Goal: Task Accomplishment & Management: Manage account settings

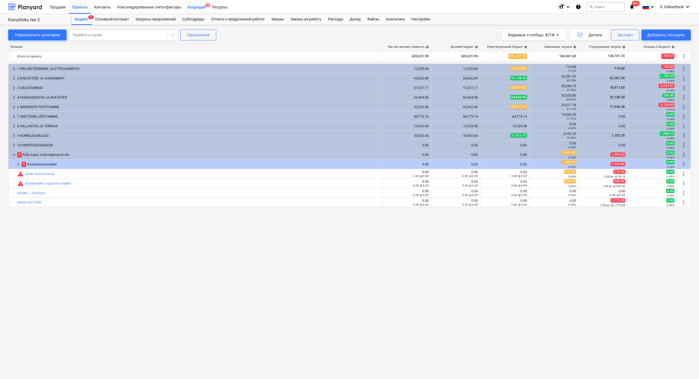
click at [195, 6] on div "Входящие 1" at bounding box center [196, 7] width 25 height 14
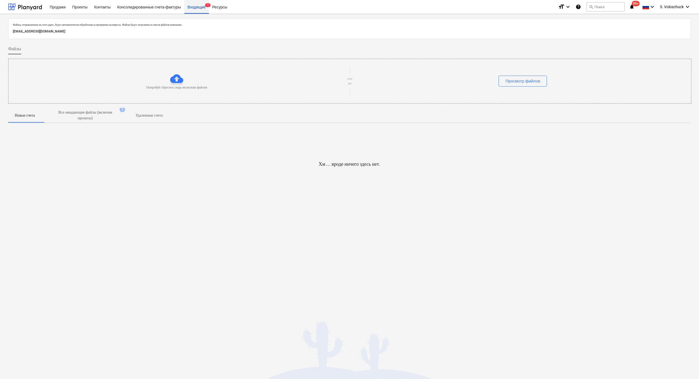
click at [195, 8] on div "Входящие 1" at bounding box center [196, 7] width 25 height 14
click at [82, 113] on p "Все ожидающие файлы (включая проекты)" at bounding box center [85, 115] width 66 height 11
click at [93, 114] on p "Все ожидающие файлы (включая проекты)" at bounding box center [85, 115] width 66 height 11
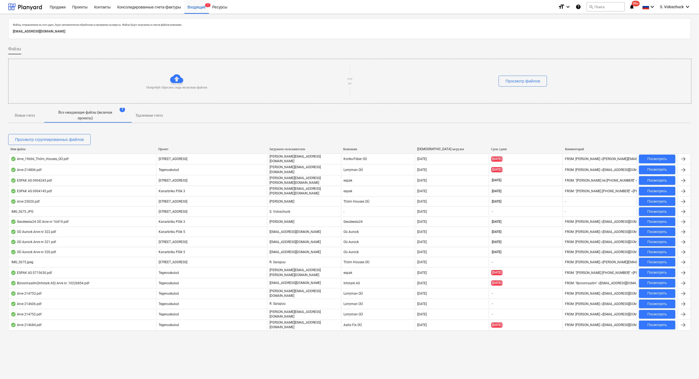
click at [149, 115] on p "Удаленные счета" at bounding box center [148, 116] width 27 height 6
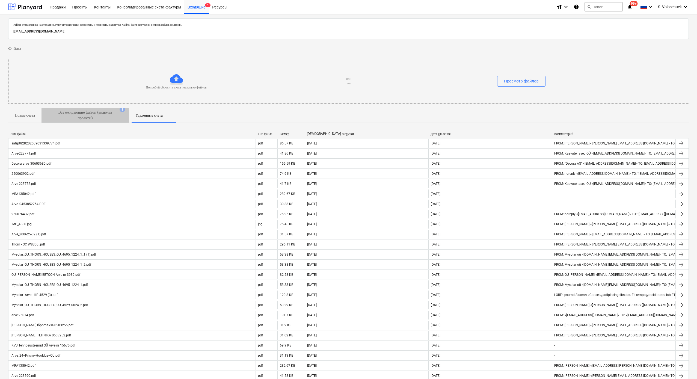
click at [92, 120] on p "Все ожидающие файлы (включая проекты)" at bounding box center [85, 115] width 66 height 11
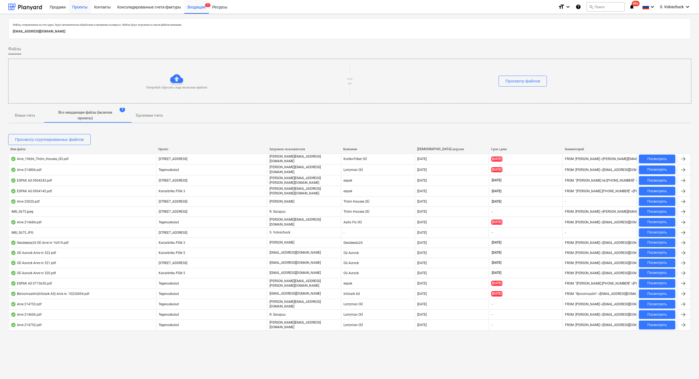
click at [85, 8] on div "Проекты" at bounding box center [80, 7] width 22 height 14
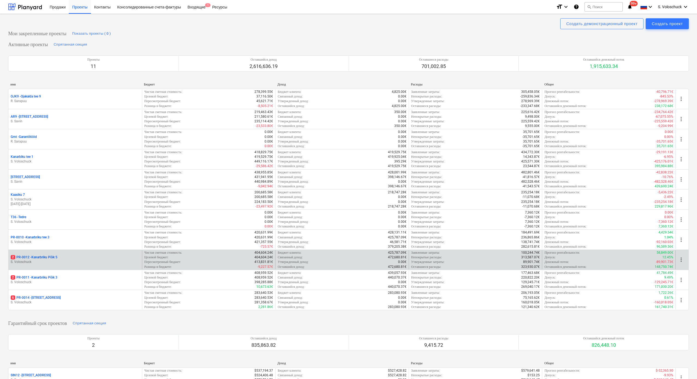
click at [51, 260] on p "S. Voloschuck" at bounding box center [75, 262] width 129 height 5
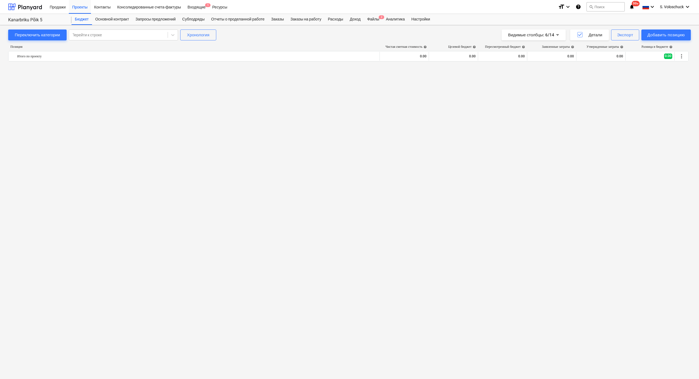
scroll to position [872, 0]
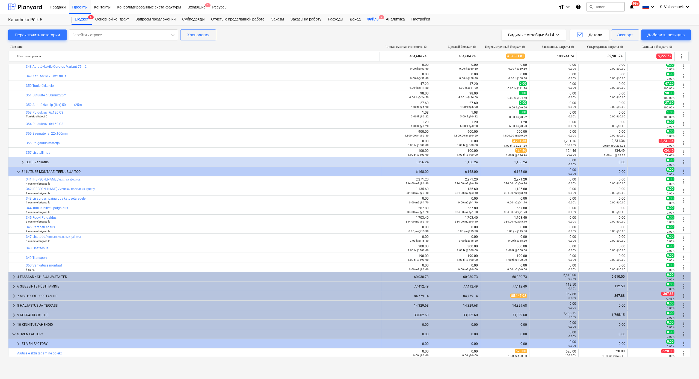
click at [381, 20] on div "Файлы 2" at bounding box center [373, 19] width 19 height 11
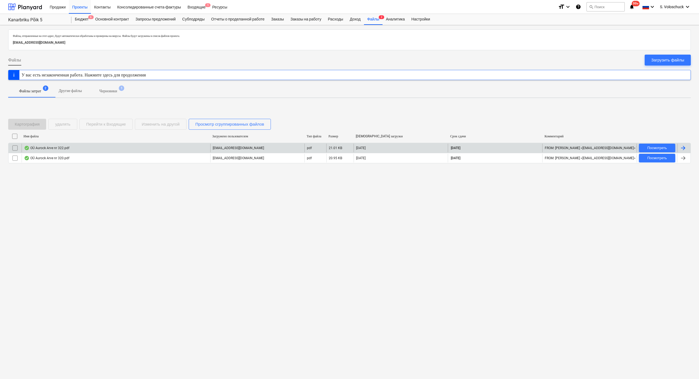
click at [54, 149] on div "OÜ Aurock Arve nr 322.pdf" at bounding box center [46, 148] width 45 height 4
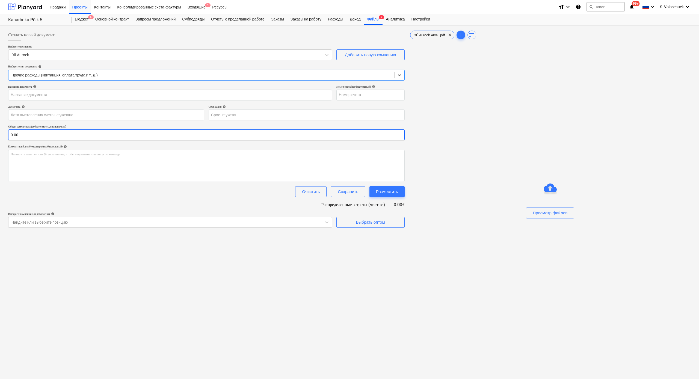
type input "322"
type input "[DATE]"
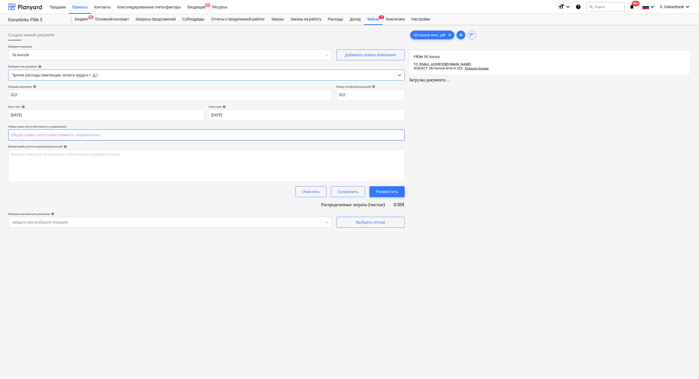
click at [108, 136] on input "text" at bounding box center [206, 134] width 397 height 11
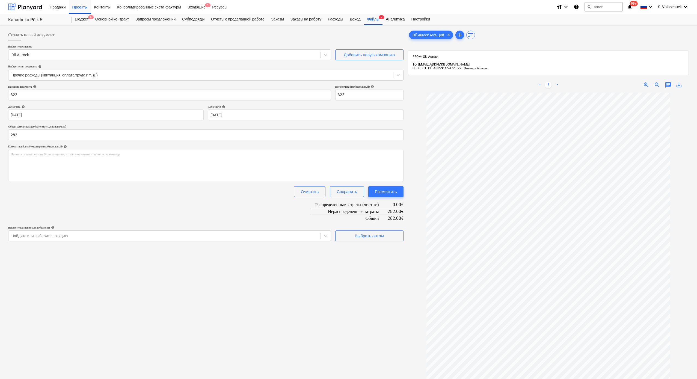
type input "282.00"
click at [107, 215] on div "Название документа help 322 Номер счета (необязательный) help 322 Дата счета he…" at bounding box center [205, 163] width 395 height 156
click at [366, 235] on div "Выбрать оптом" at bounding box center [369, 235] width 29 height 7
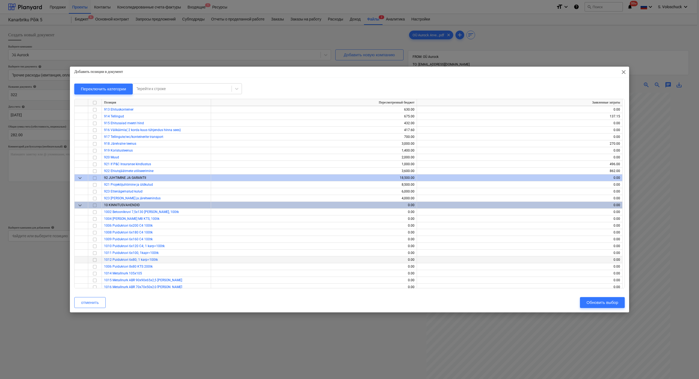
scroll to position [4506, 0]
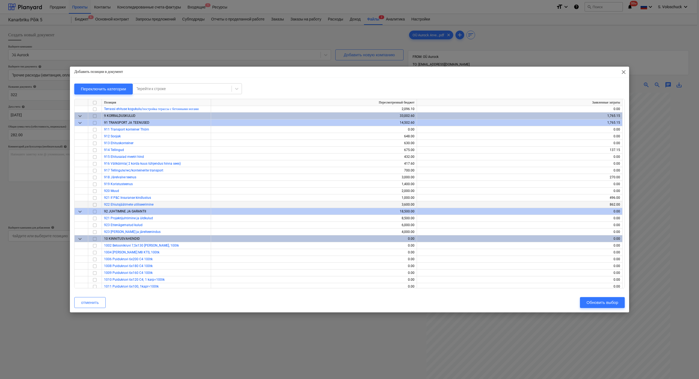
click at [126, 205] on span "922 Ehiutsjäätmete utiliseerimine" at bounding box center [128, 205] width 49 height 4
click at [96, 205] on input "checkbox" at bounding box center [94, 205] width 7 height 7
click at [599, 301] on div "Обновить выбор" at bounding box center [603, 302] width 32 height 7
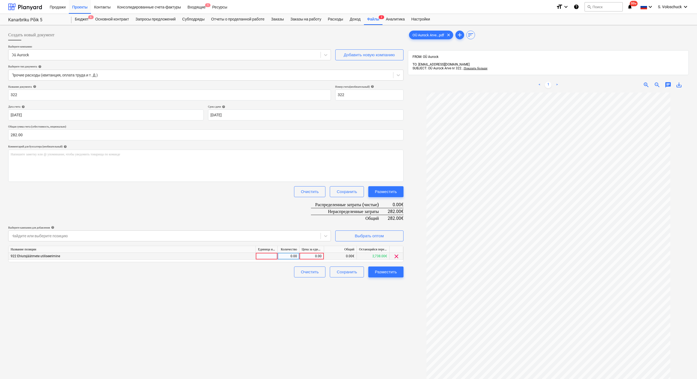
click at [316, 256] on div "0.00" at bounding box center [312, 256] width 20 height 7
click at [313, 254] on div "0.00" at bounding box center [312, 256] width 20 height 7
type input "282"
click at [382, 270] on div "Разместить" at bounding box center [386, 271] width 22 height 7
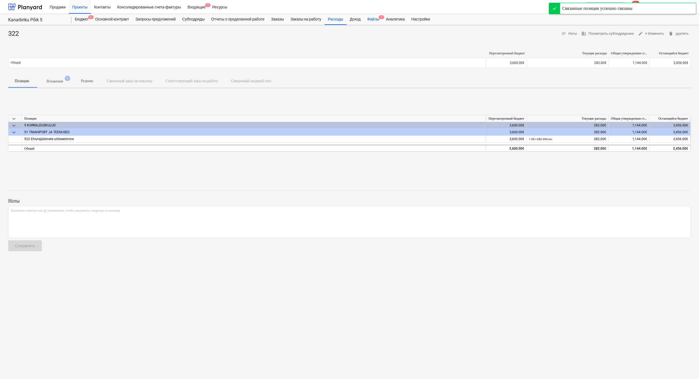
click at [383, 19] on div "Файлы 1" at bounding box center [373, 19] width 19 height 11
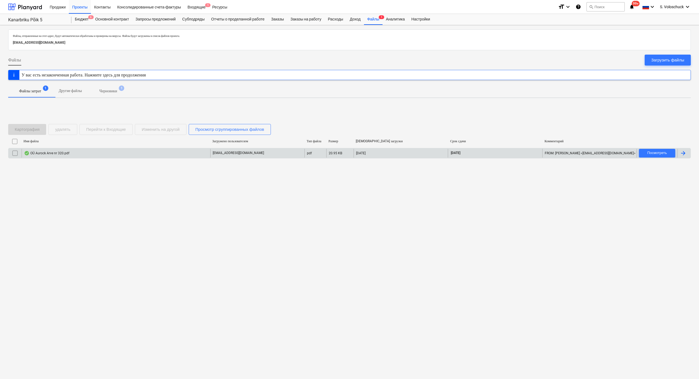
click at [168, 153] on div "OÜ Aurock Arve nr 320.pdf" at bounding box center [116, 153] width 189 height 9
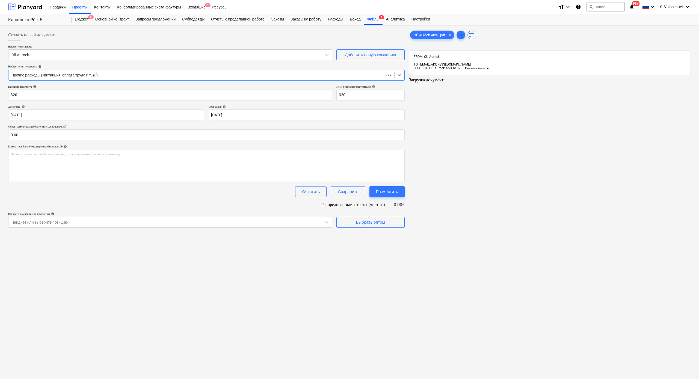
type input "320"
type input "[DATE]"
click at [45, 135] on input "text" at bounding box center [205, 134] width 395 height 11
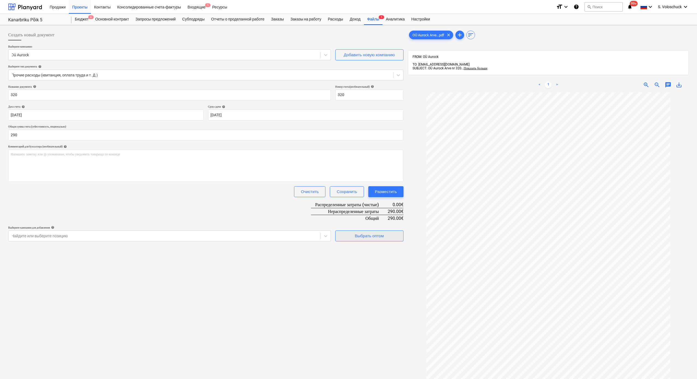
type input "290.00"
click at [395, 238] on span "Выбрать оптом" at bounding box center [369, 235] width 55 height 7
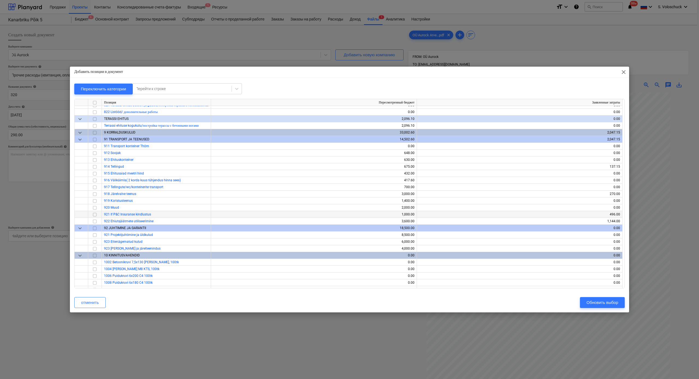
scroll to position [4491, 0]
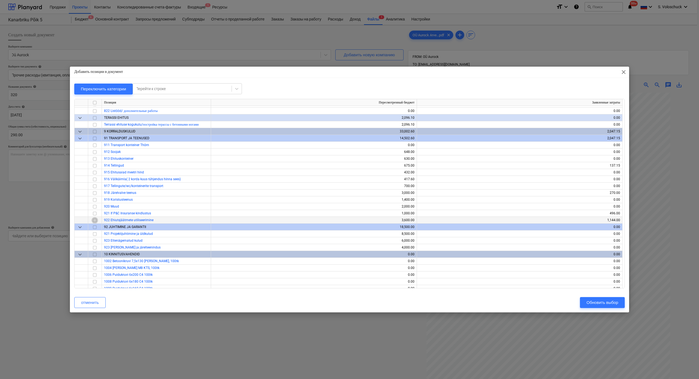
click at [96, 220] on input "checkbox" at bounding box center [94, 220] width 7 height 7
click at [599, 298] on button "Обновить выбор" at bounding box center [602, 302] width 45 height 11
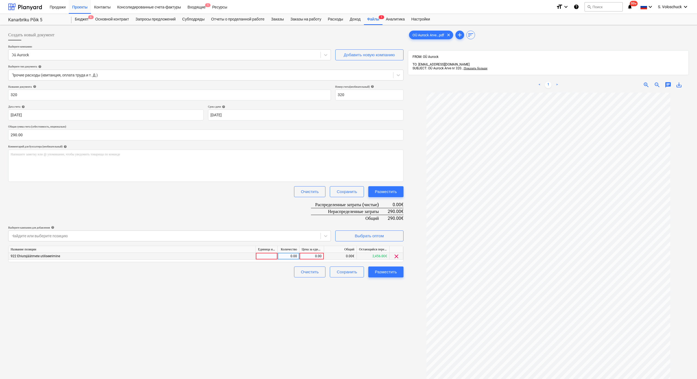
click at [307, 256] on div "0.00" at bounding box center [312, 256] width 20 height 7
type input "290"
click at [388, 273] on div "Разместить" at bounding box center [386, 271] width 22 height 7
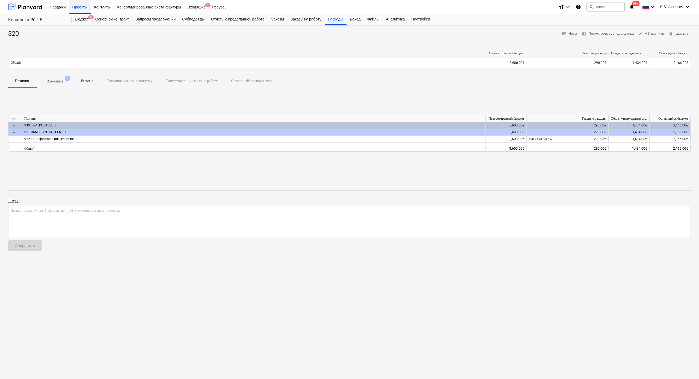
click at [85, 6] on div "Проекты" at bounding box center [80, 7] width 22 height 14
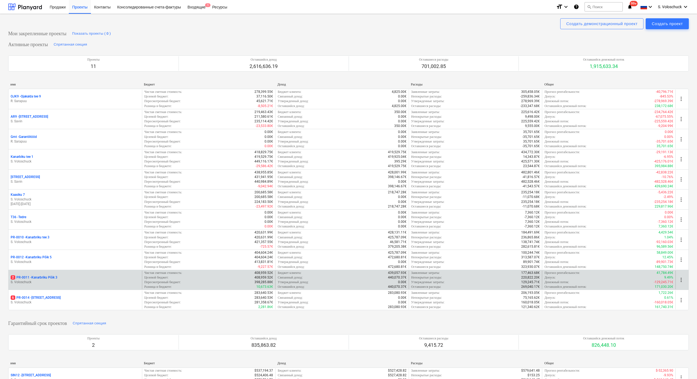
click at [70, 276] on div "2 PR-0011 - Kanarbriku Põik 3" at bounding box center [75, 277] width 129 height 5
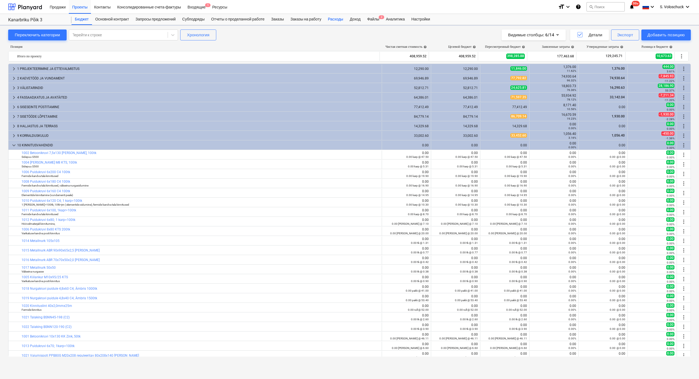
scroll to position [89, 0]
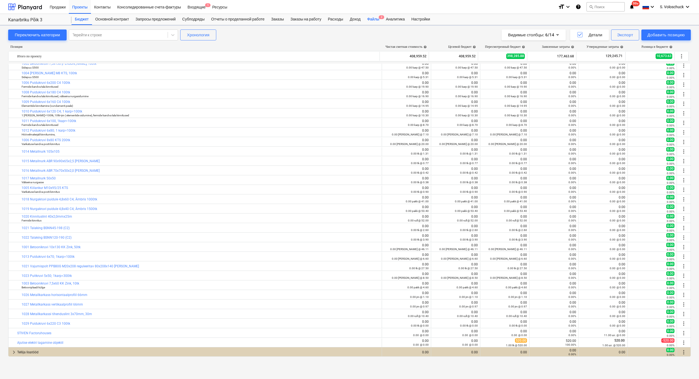
click at [379, 20] on div "Файлы 2" at bounding box center [373, 19] width 19 height 11
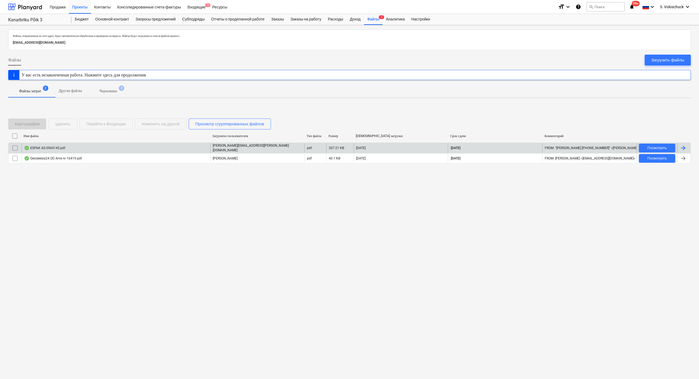
click at [171, 148] on div "ESPAK AS 0904145.pdf" at bounding box center [116, 147] width 189 height 9
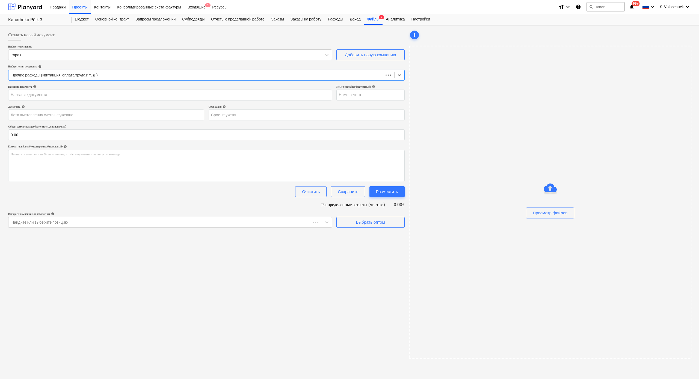
type input "0904145"
type input "[DATE]"
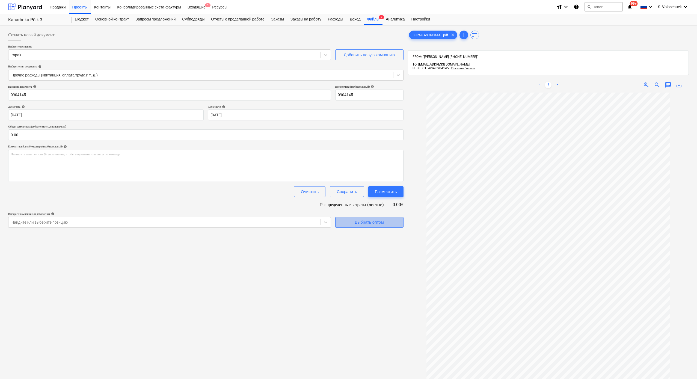
click at [361, 222] on div "Выбрать оптом" at bounding box center [369, 222] width 29 height 7
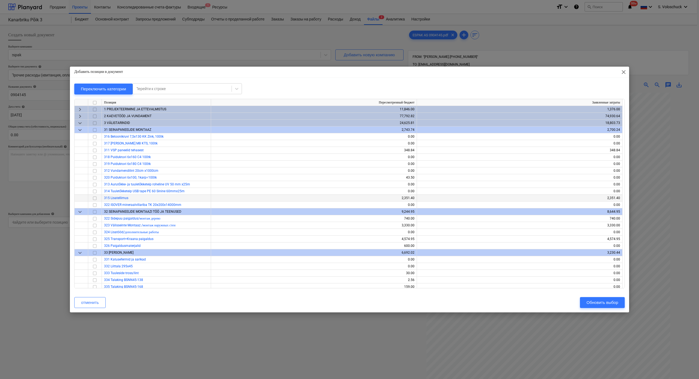
click at [93, 199] on input "checkbox" at bounding box center [94, 198] width 7 height 7
click at [605, 303] on div "Обновить выбор" at bounding box center [603, 302] width 32 height 7
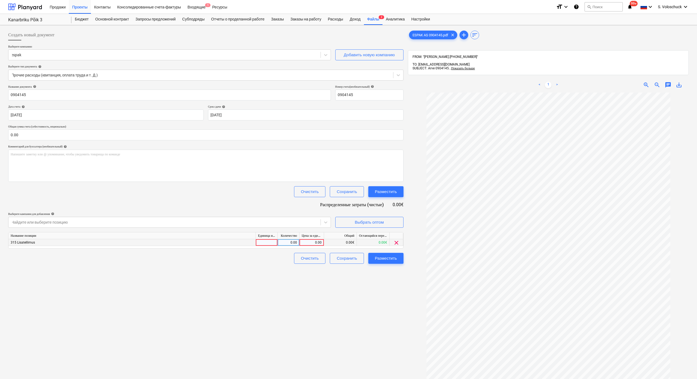
click at [309, 241] on div "0.00" at bounding box center [312, 242] width 20 height 7
type input "280.18"
click at [33, 137] on input "0.00" at bounding box center [205, 134] width 395 height 11
click at [33, 136] on input "text" at bounding box center [205, 134] width 395 height 11
click at [30, 134] on input "text" at bounding box center [205, 134] width 395 height 11
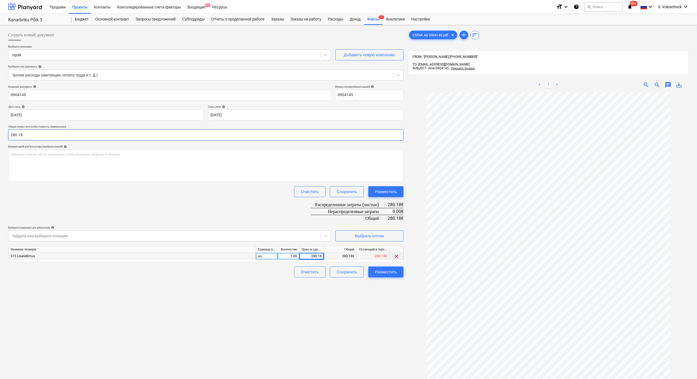
type input "280.18"
click at [396, 327] on div "Создать новый документ Выберите компанию espak Добавить новую компанию Выберите…" at bounding box center [206, 242] width 400 height 431
click at [389, 274] on div "Разместить" at bounding box center [386, 271] width 22 height 7
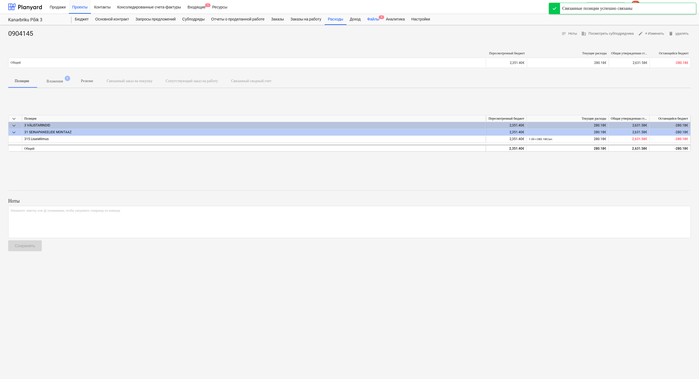
click at [383, 17] on div "Файлы 1" at bounding box center [373, 19] width 19 height 11
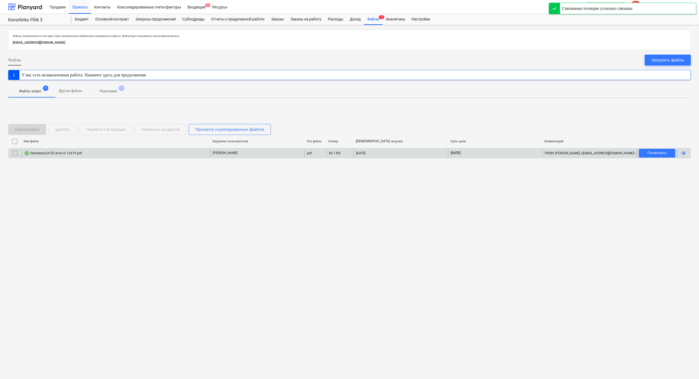
click at [120, 153] on div "Geodeesia24 OÜ Arve nr 16419.pdf" at bounding box center [116, 153] width 189 height 9
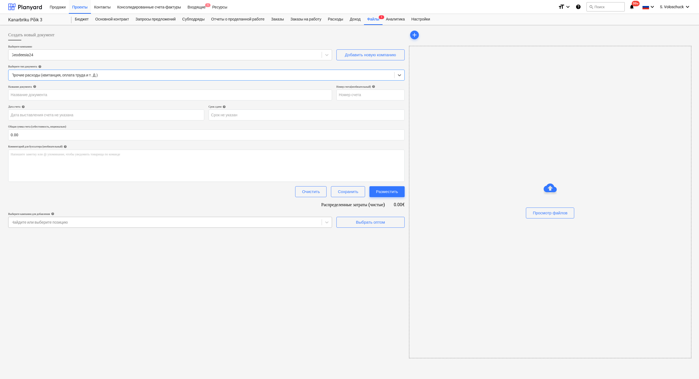
type input "16419"
type input "[DATE]"
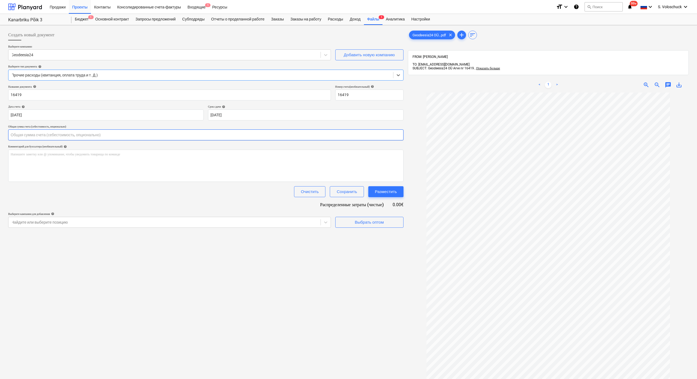
click at [25, 133] on input "text" at bounding box center [205, 134] width 395 height 11
type input "150.00"
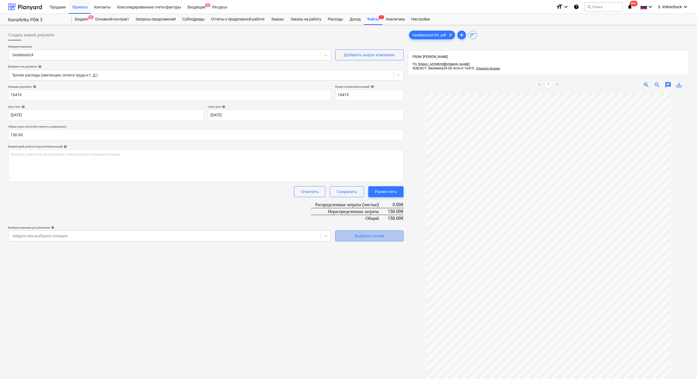
click at [383, 236] on div "Выбрать оптом" at bounding box center [369, 235] width 29 height 7
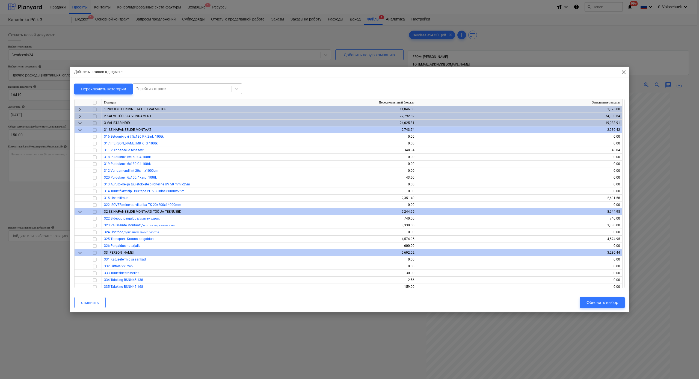
click at [182, 87] on div at bounding box center [182, 88] width 93 height 5
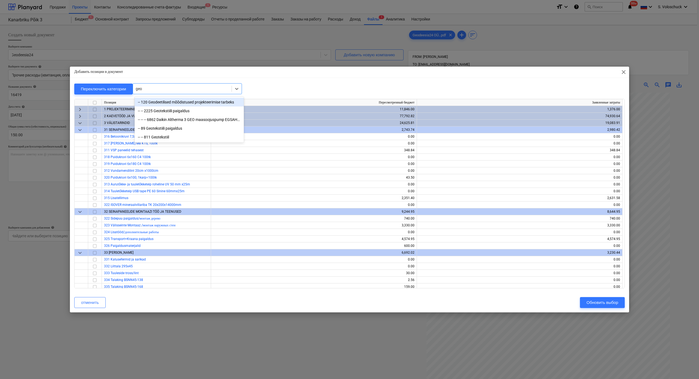
type input "ge"
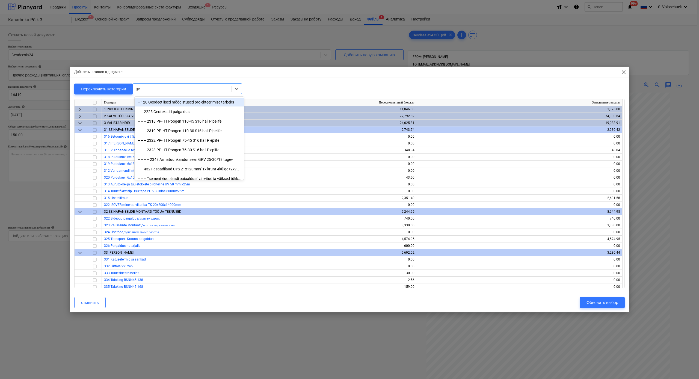
click at [194, 101] on div "-- 120 Geodeetilised mõõdistused projekteerimise tarbeks" at bounding box center [189, 102] width 109 height 9
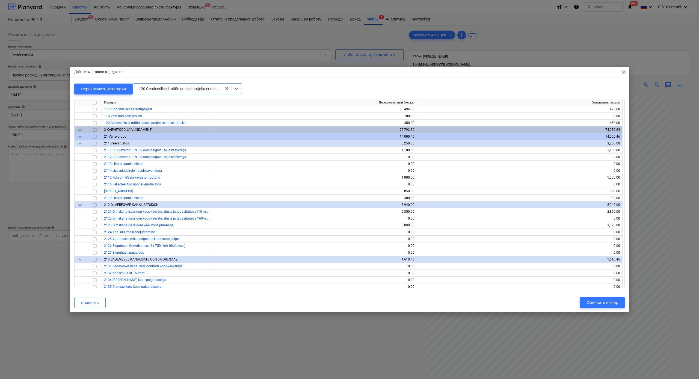
scroll to position [61, 0]
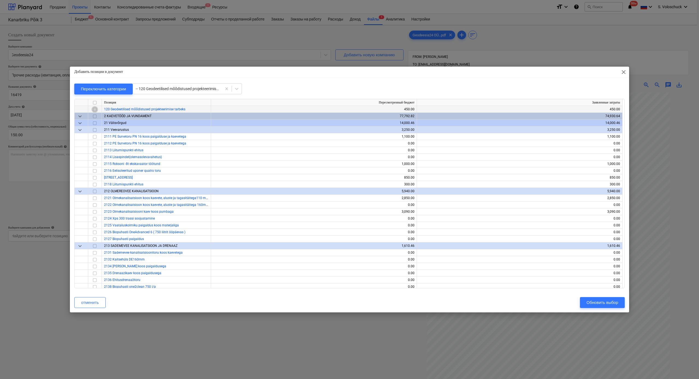
click at [95, 111] on input "checkbox" at bounding box center [94, 109] width 7 height 7
click at [596, 303] on div "Обновить выбор" at bounding box center [603, 302] width 32 height 7
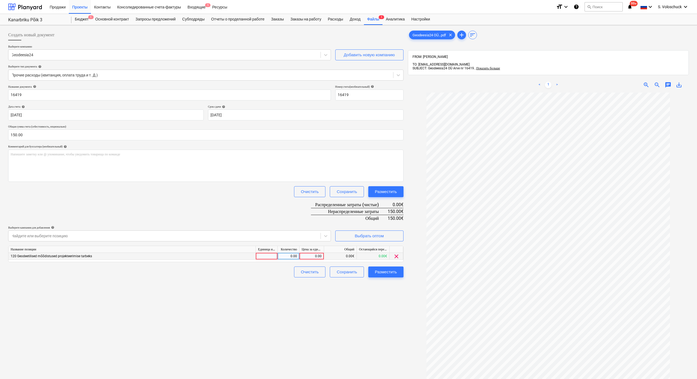
click at [311, 253] on div "0.00" at bounding box center [312, 256] width 20 height 7
type input "150"
click at [336, 306] on div "Создать новый документ Выберите компанию Geodeesia24 Добавить новую компанию Вы…" at bounding box center [206, 242] width 400 height 431
click at [394, 271] on div "Разместить" at bounding box center [386, 271] width 22 height 7
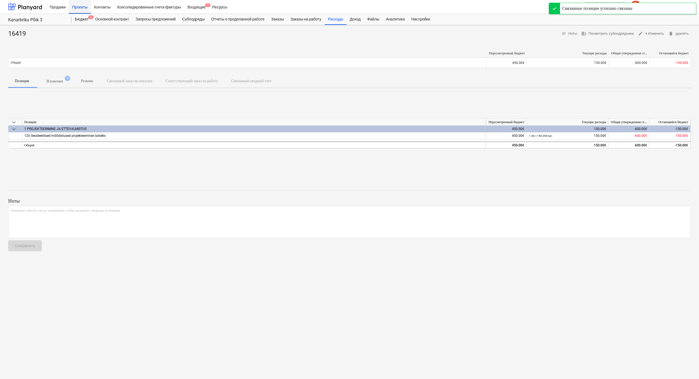
click at [77, 8] on div "Проекты" at bounding box center [80, 7] width 22 height 14
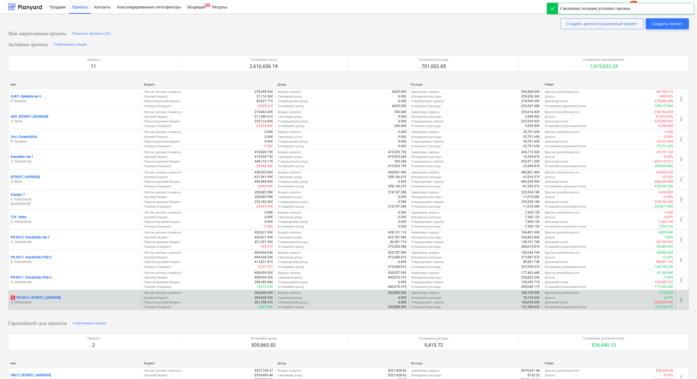
click at [99, 300] on p "S. Voloschuck" at bounding box center [75, 302] width 129 height 5
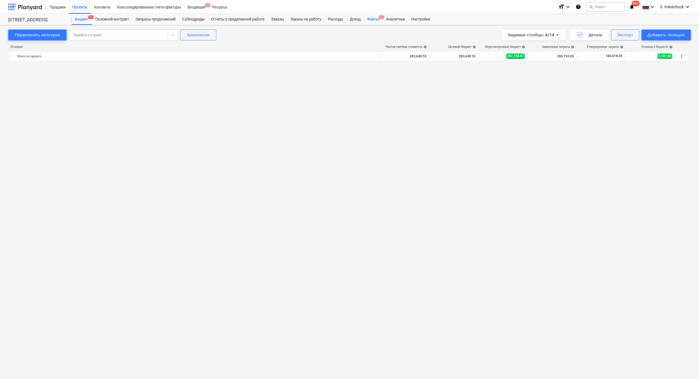
scroll to position [780, 0]
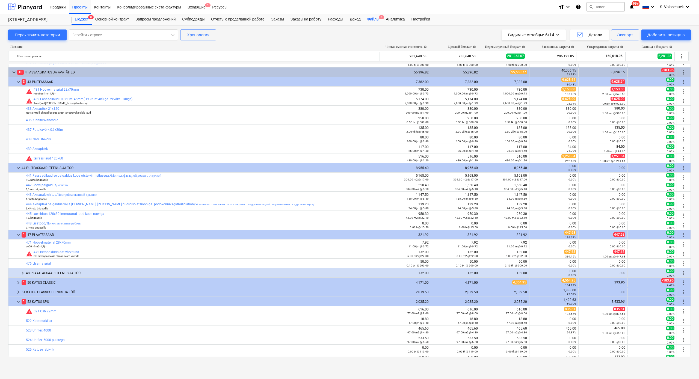
click at [378, 20] on div "Файлы 6" at bounding box center [373, 19] width 19 height 11
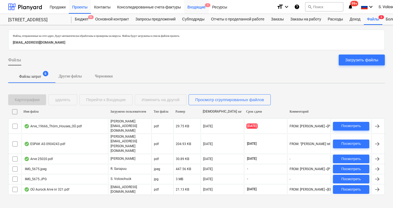
click at [203, 8] on div "Входящие 1" at bounding box center [196, 7] width 25 height 14
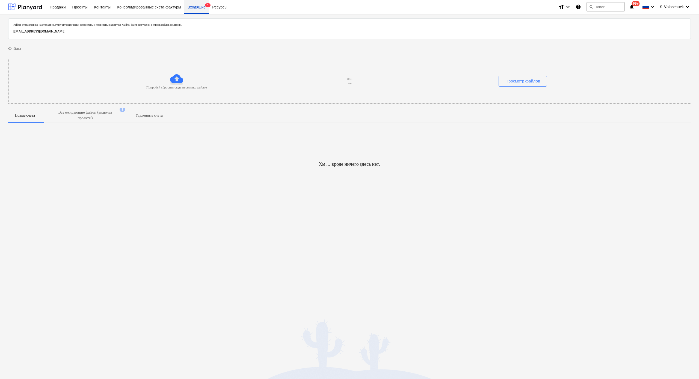
click at [201, 9] on div "Входящие 1" at bounding box center [196, 7] width 25 height 14
click at [101, 113] on p "Все ожидающие файлы (включая проекты)" at bounding box center [85, 115] width 66 height 11
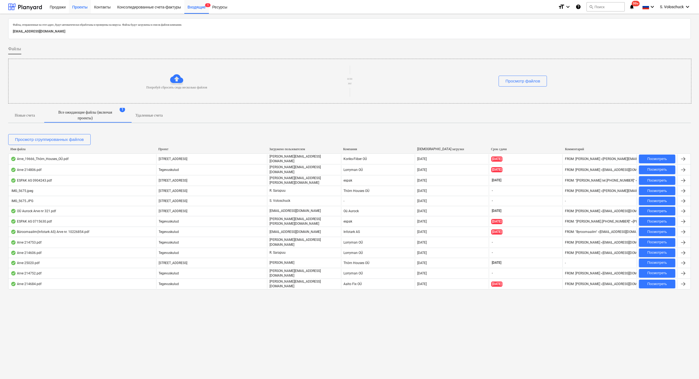
click at [79, 5] on div "Проекты" at bounding box center [80, 7] width 22 height 14
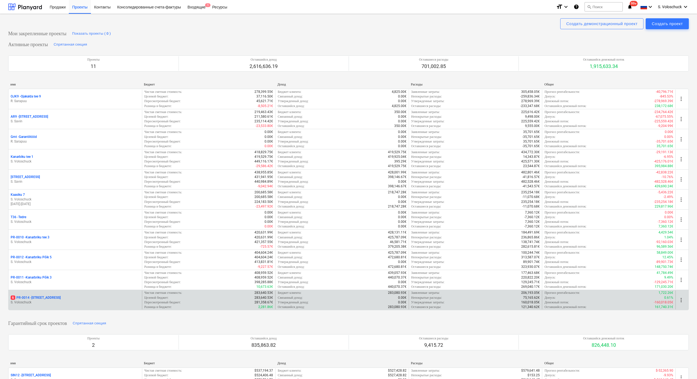
click at [69, 301] on p "S. Voloschuck" at bounding box center [75, 302] width 129 height 5
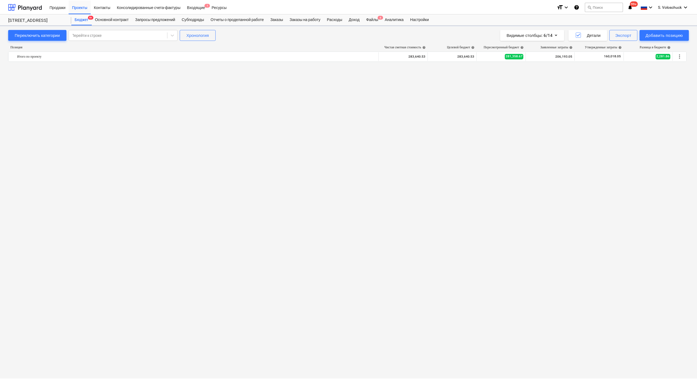
scroll to position [780, 0]
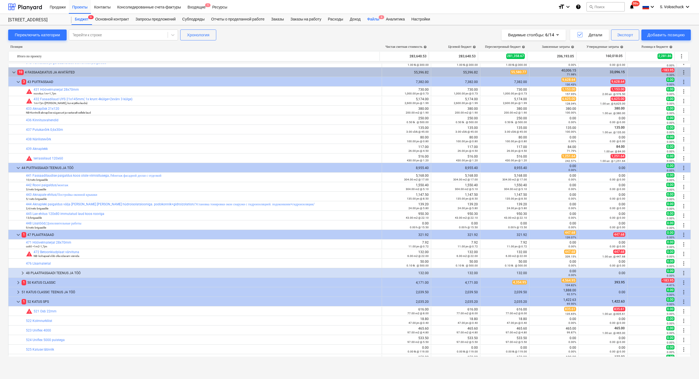
click at [383, 19] on div "Файлы 6" at bounding box center [373, 19] width 19 height 11
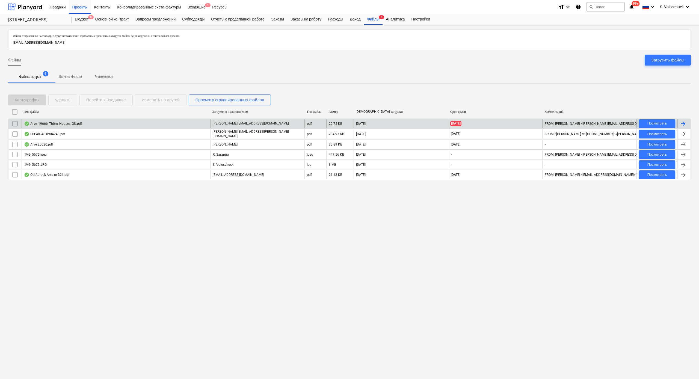
click at [151, 124] on div "Arve_19666_Thörn_Houses_OÜ.pdf" at bounding box center [116, 123] width 189 height 9
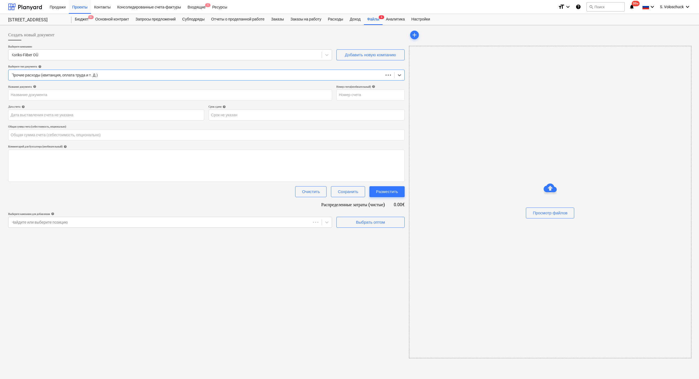
type input "0.00"
type input "19666"
type input "[DATE]"
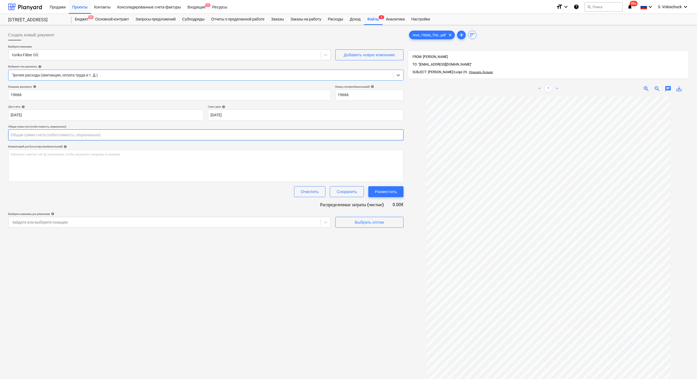
click at [116, 132] on input "text" at bounding box center [205, 134] width 395 height 11
click at [116, 135] on input "text" at bounding box center [205, 134] width 395 height 11
click at [91, 134] on input "text" at bounding box center [205, 134] width 395 height 11
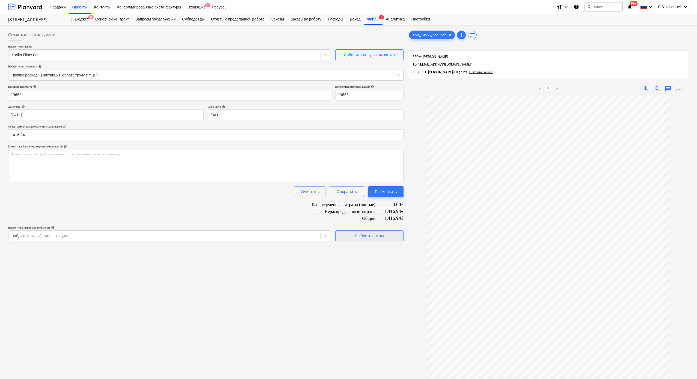
type input "1,416.94"
click at [390, 232] on span "Выбрать оптом" at bounding box center [369, 235] width 55 height 7
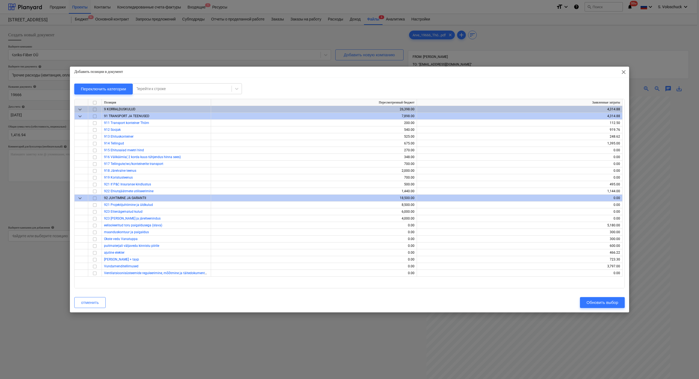
scroll to position [2690, 0]
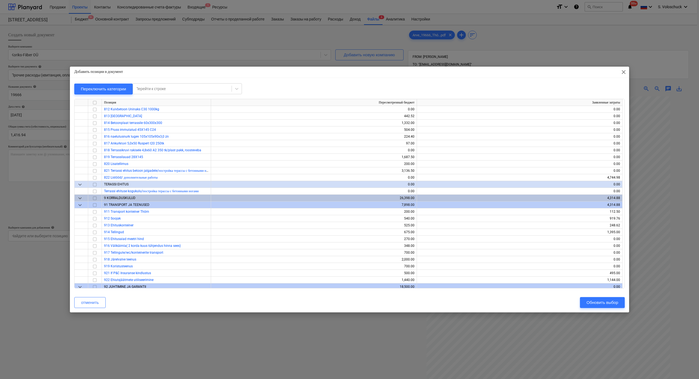
click at [625, 73] on span "close" at bounding box center [623, 72] width 7 height 7
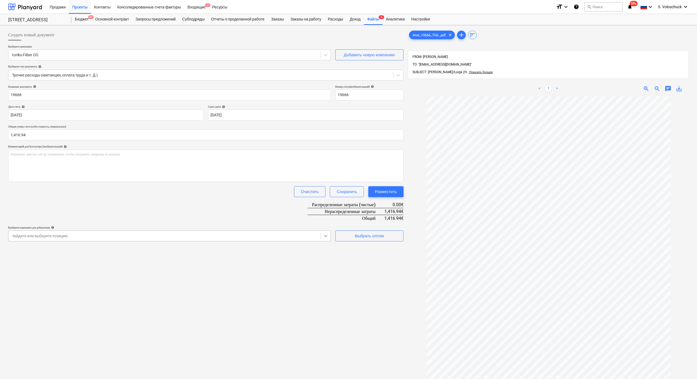
click at [324, 235] on icon at bounding box center [325, 235] width 5 height 5
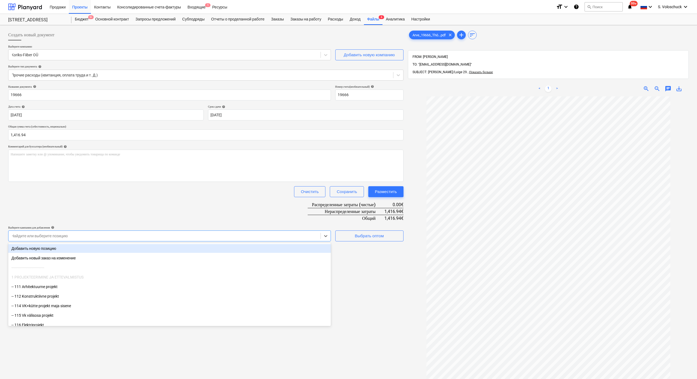
click at [80, 250] on div "Добавить новую позицию" at bounding box center [169, 248] width 323 height 9
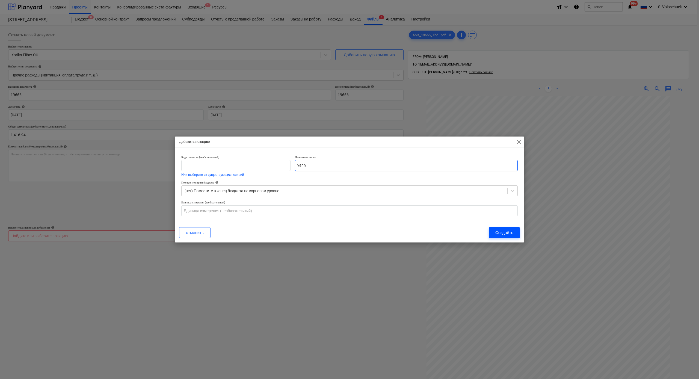
type input "vann"
click at [503, 233] on div "Создайте" at bounding box center [504, 232] width 18 height 7
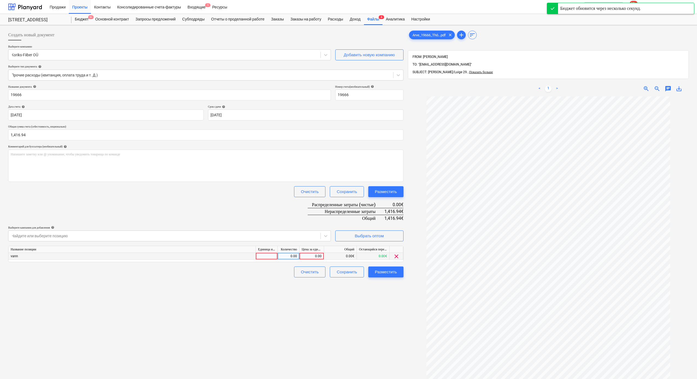
click at [301, 254] on div "0.00" at bounding box center [312, 256] width 25 height 7
type input "1416.94"
click at [397, 274] on button "Разместить" at bounding box center [385, 272] width 35 height 11
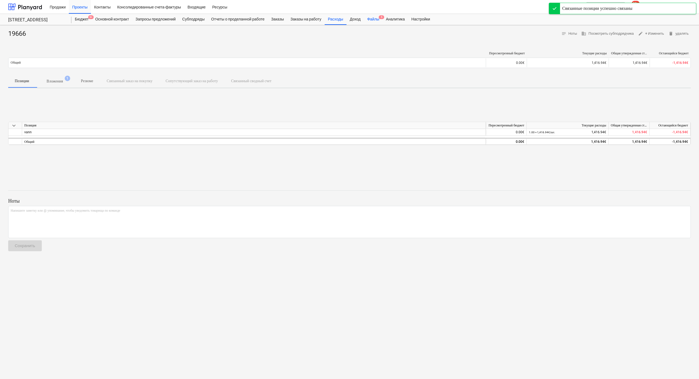
click at [383, 18] on div "Файлы 5" at bounding box center [373, 19] width 19 height 11
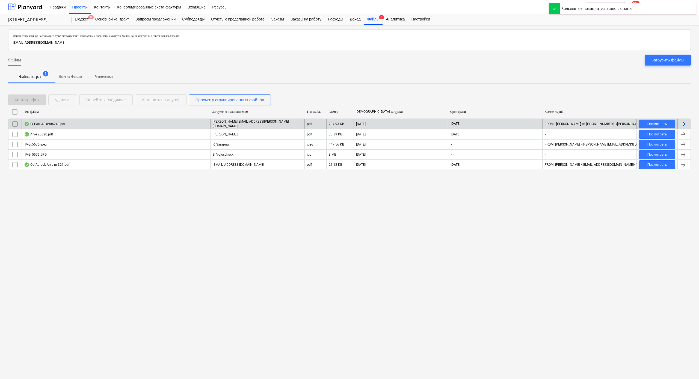
click at [280, 122] on div "[PERSON_NAME][EMAIL_ADDRESS][PERSON_NAME][DOMAIN_NAME]" at bounding box center [257, 123] width 94 height 9
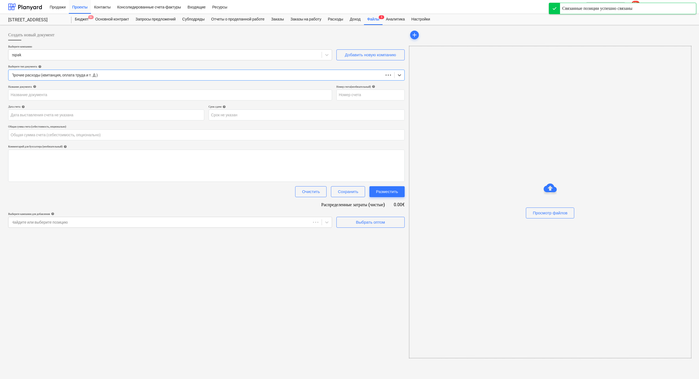
type input "0.00"
type input "0904243"
type input "[DATE]"
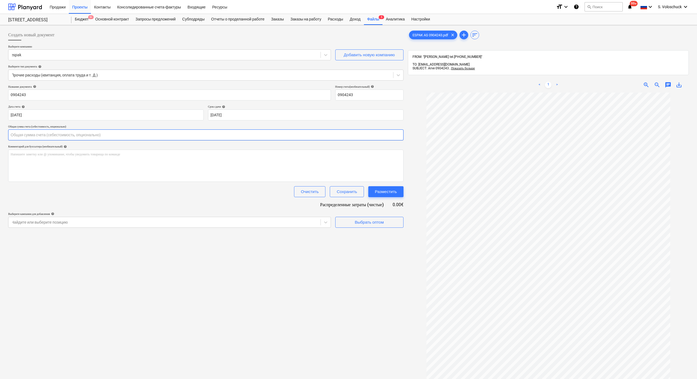
click at [102, 137] on input "text" at bounding box center [205, 134] width 395 height 11
type input "27.17"
click at [356, 235] on div "Выбрать оптом" at bounding box center [369, 235] width 29 height 7
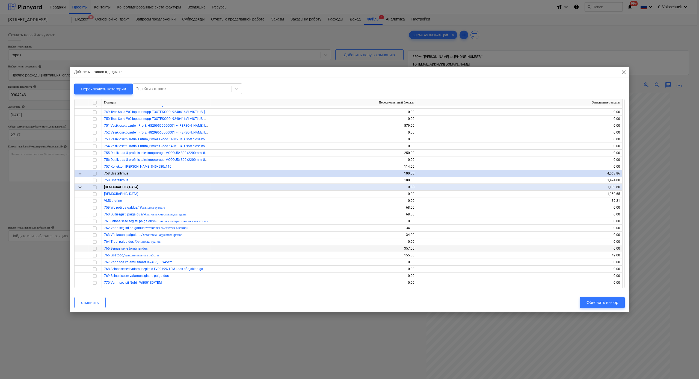
scroll to position [2135, 0]
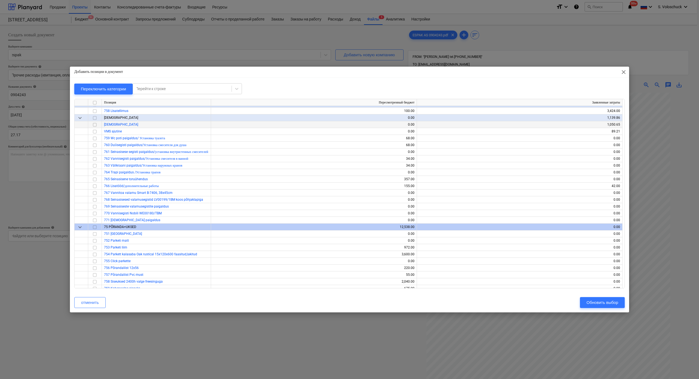
click at [94, 125] on input "checkbox" at bounding box center [94, 125] width 7 height 7
click at [603, 304] on div "Обновить выбор" at bounding box center [603, 302] width 32 height 7
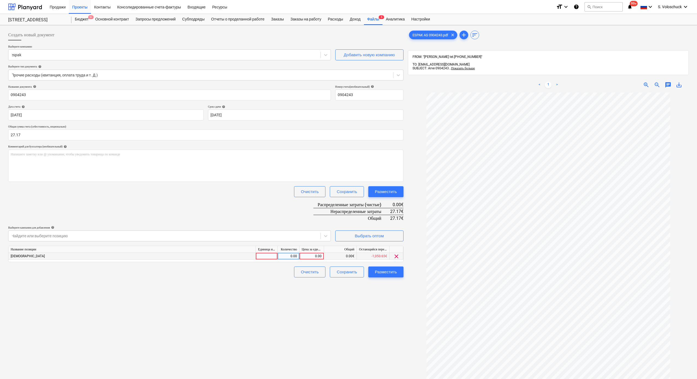
click at [307, 253] on div "0.00" at bounding box center [312, 256] width 20 height 7
type input "27.17"
click at [389, 274] on div "Разместить" at bounding box center [386, 271] width 22 height 7
